Goal: Task Accomplishment & Management: Use online tool/utility

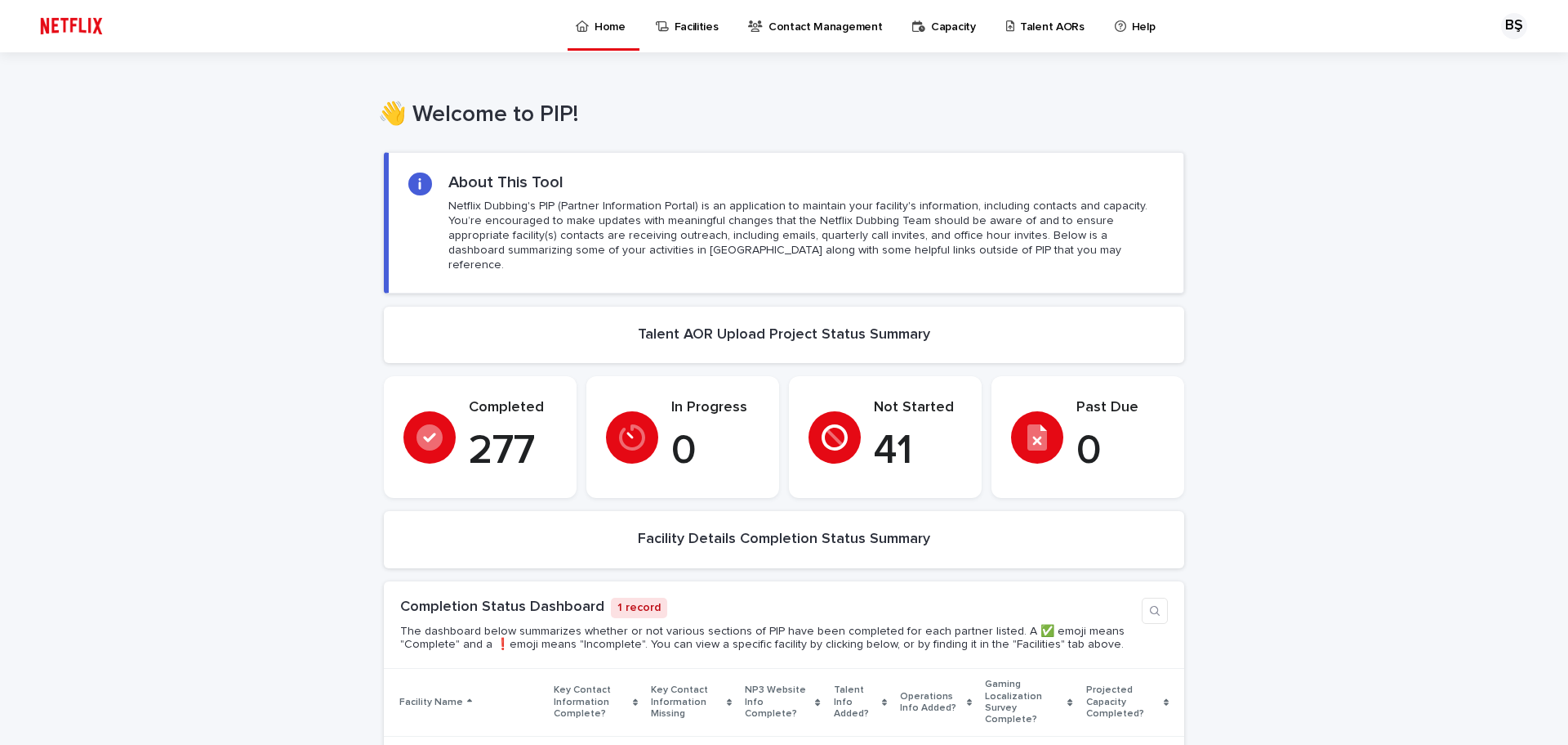
click at [1037, 19] on p "Talent AORs" at bounding box center [1052, 17] width 65 height 34
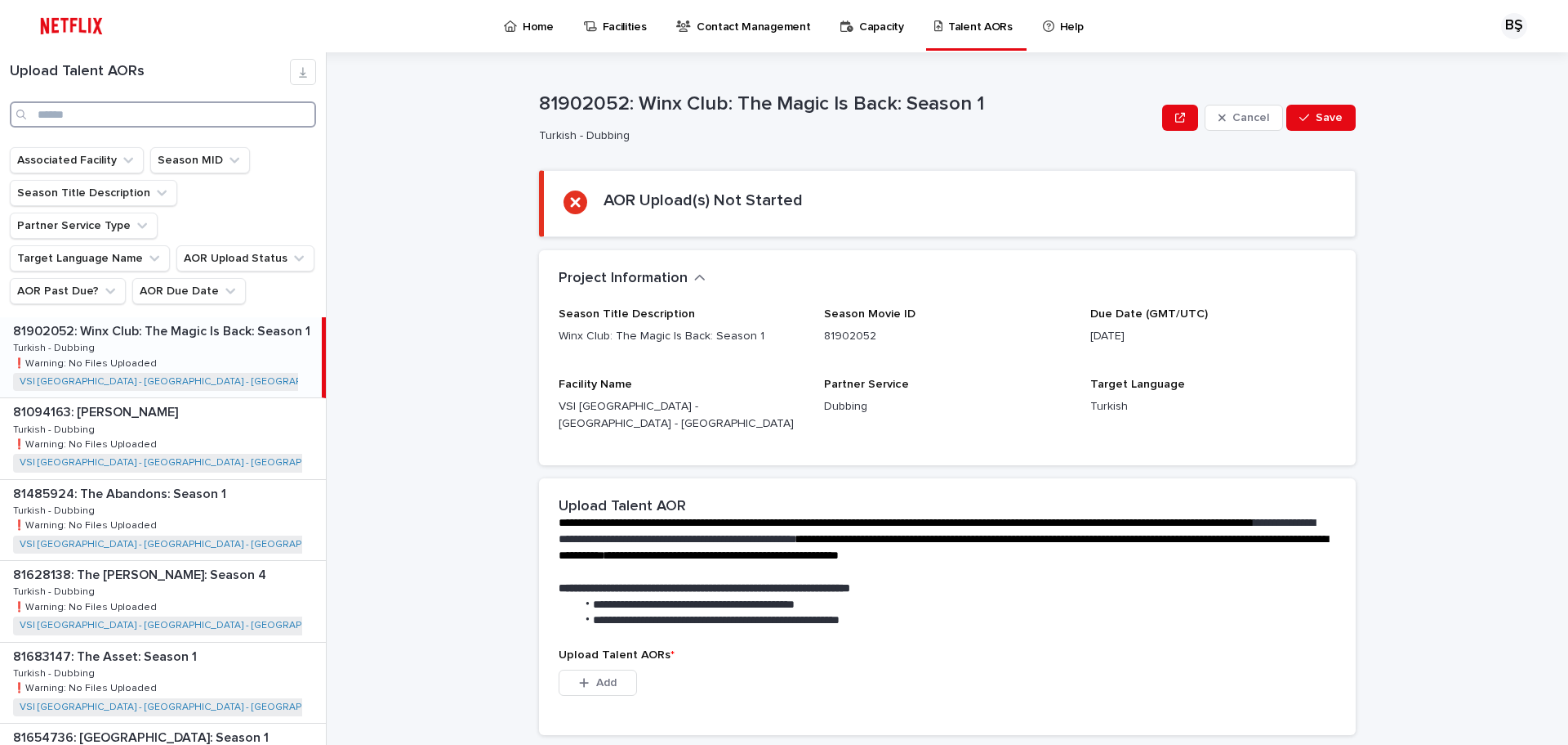
click at [84, 123] on input "Search" at bounding box center [162, 114] width 306 height 26
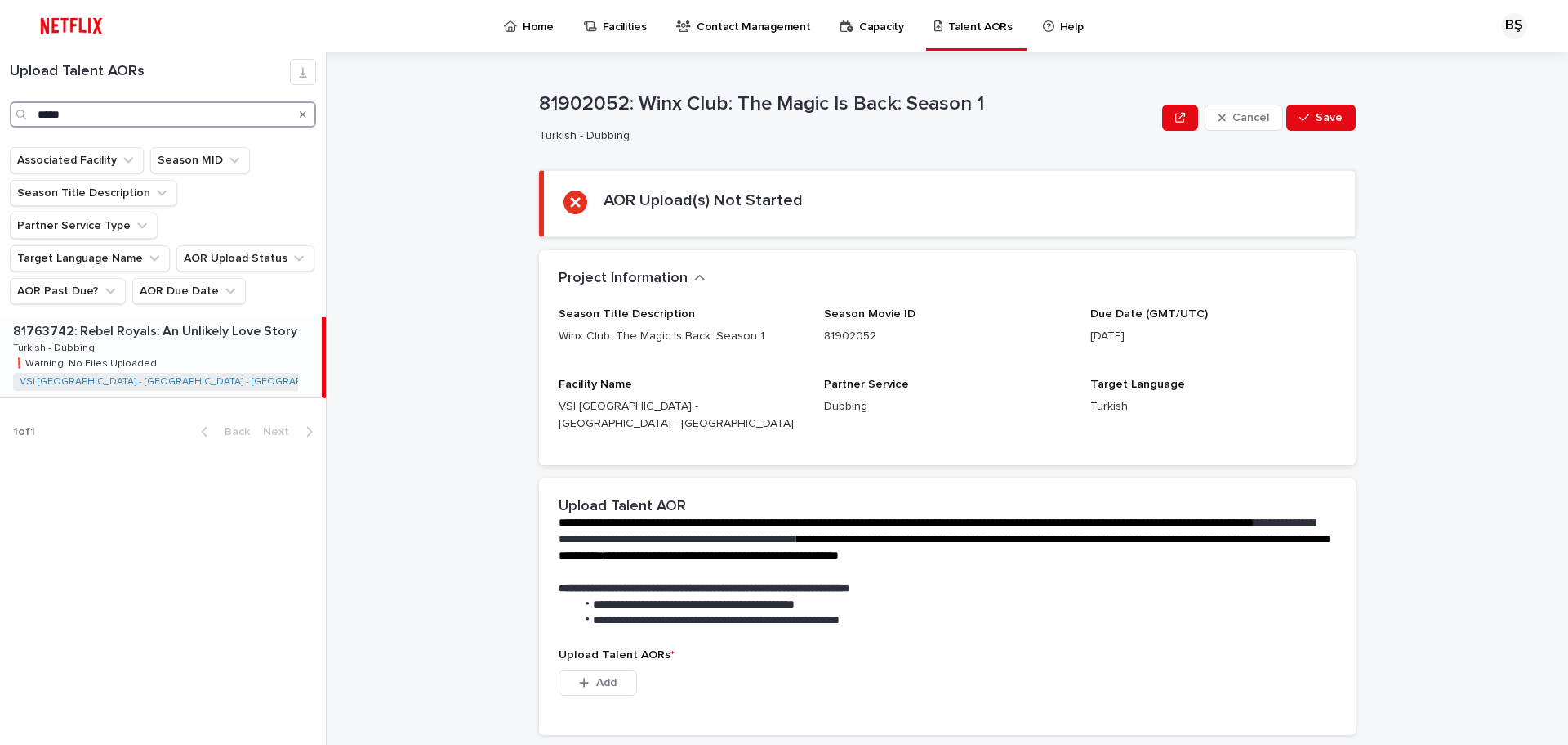
type input "*****"
click at [246, 320] on p "81763742: Rebel Royals: An Unlikely Love Story" at bounding box center [157, 329] width 288 height 19
click at [94, 320] on p "81763742: Rebel Royals: An Unlikely Love Story" at bounding box center [157, 329] width 288 height 19
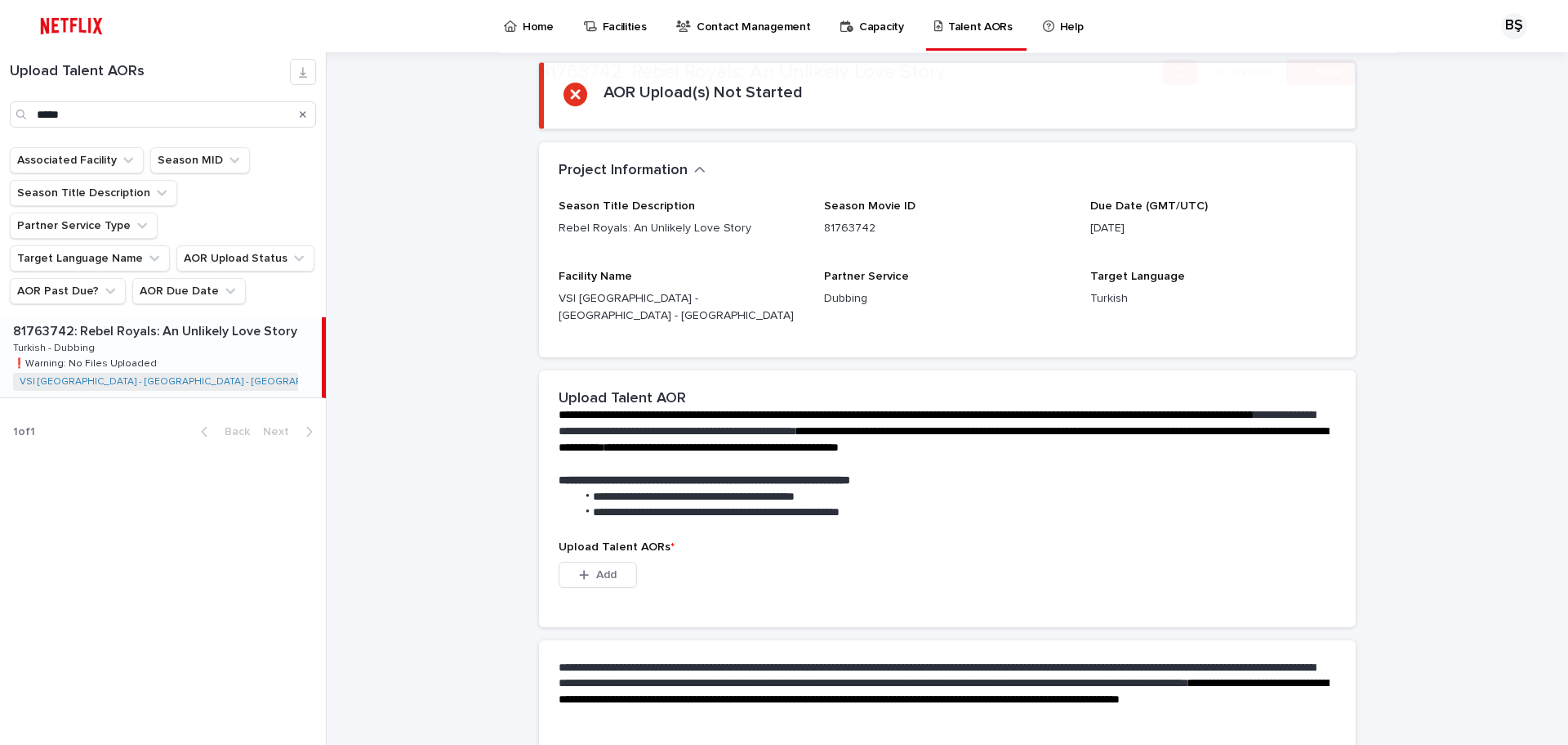
scroll to position [235, 0]
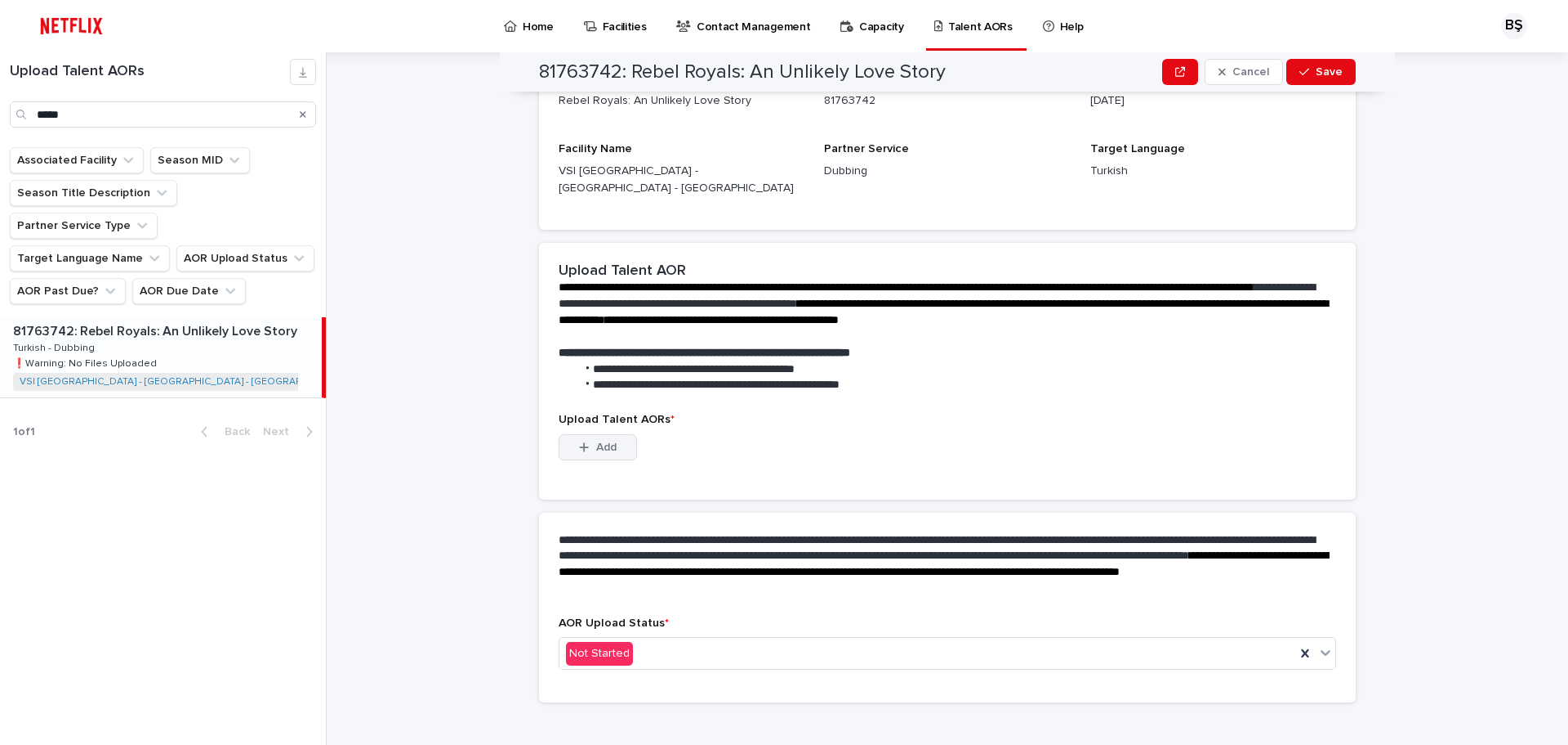
click at [597, 442] on span "Add" at bounding box center [606, 447] width 21 height 12
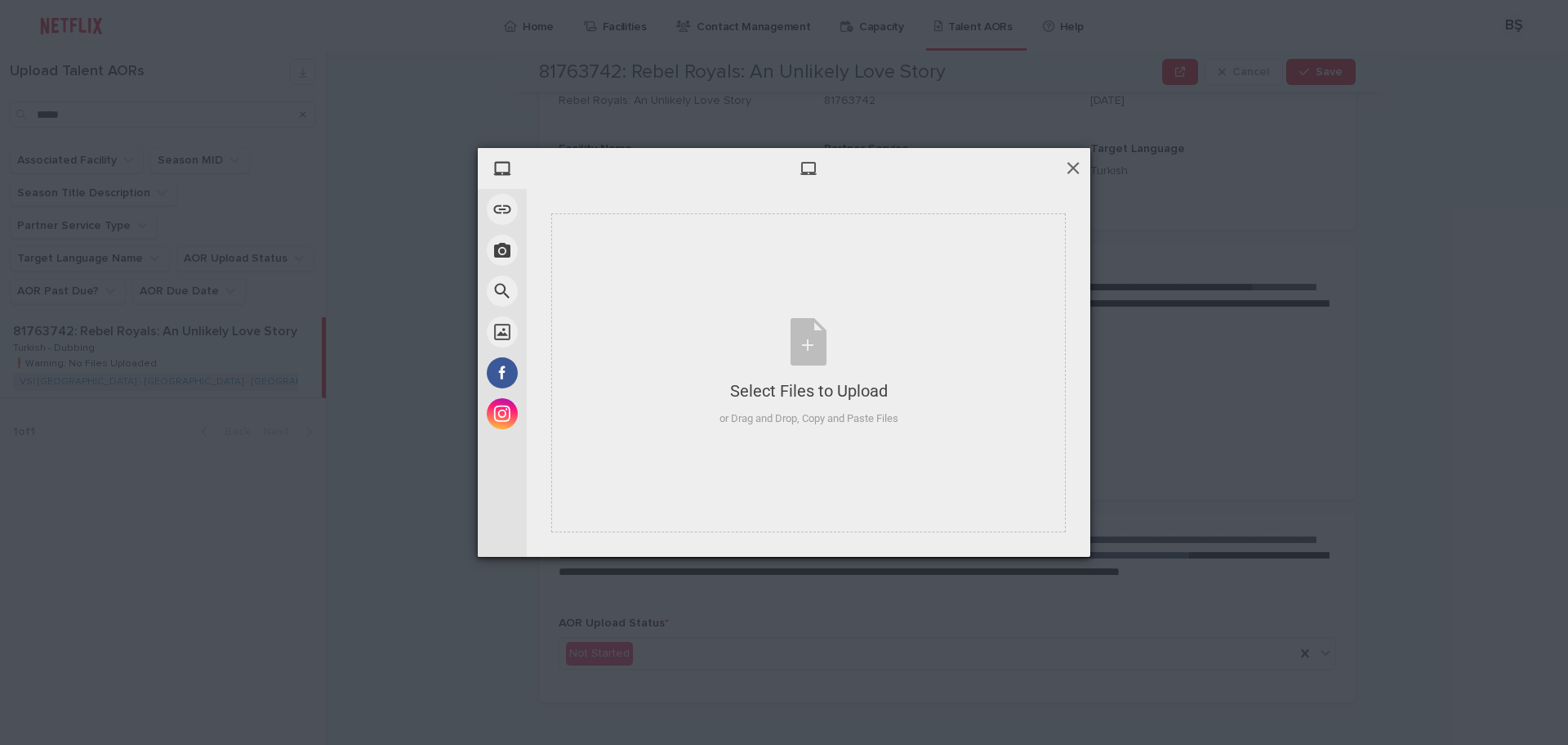
click at [1075, 169] on span at bounding box center [1073, 168] width 18 height 18
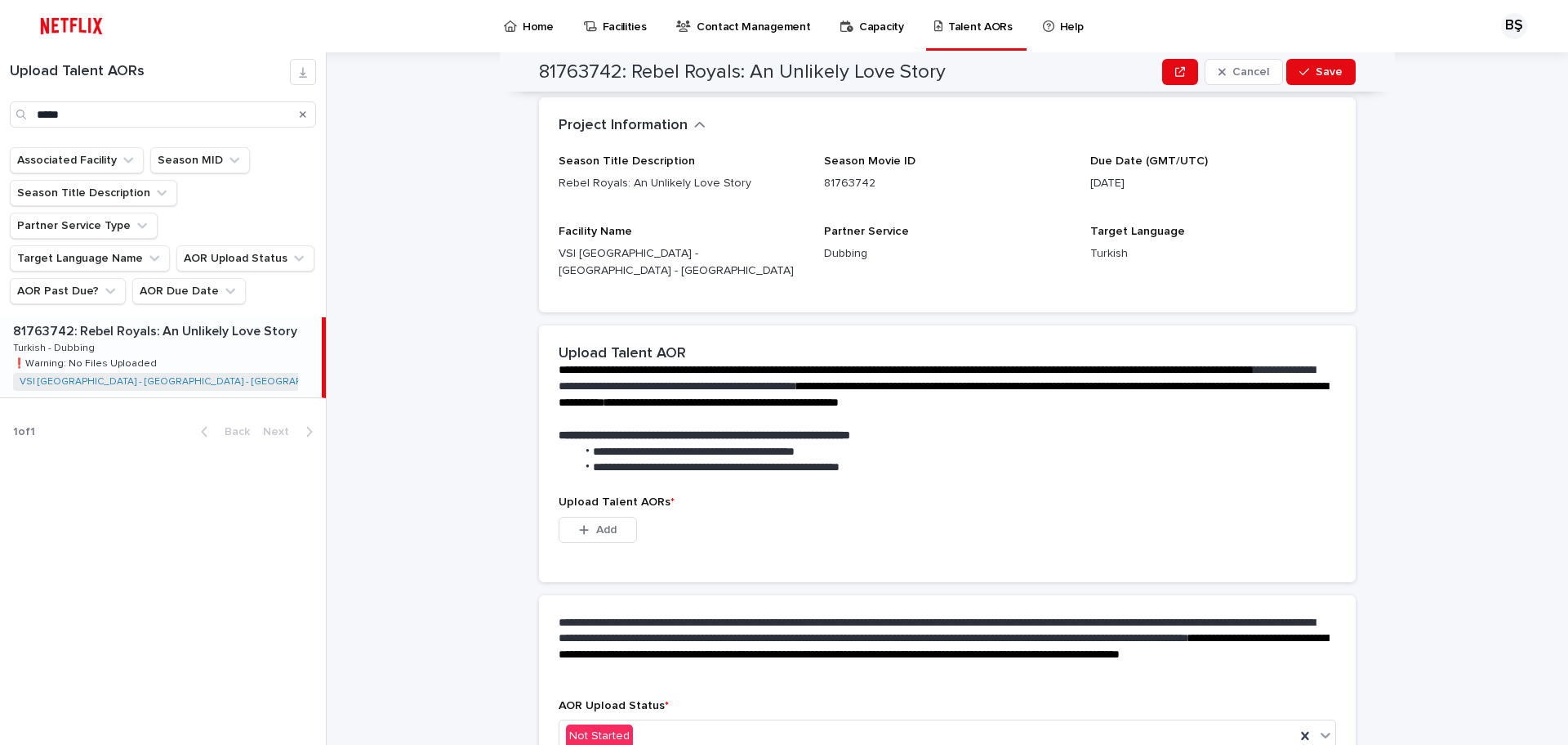
scroll to position [0, 0]
